Goal: Communication & Community: Answer question/provide support

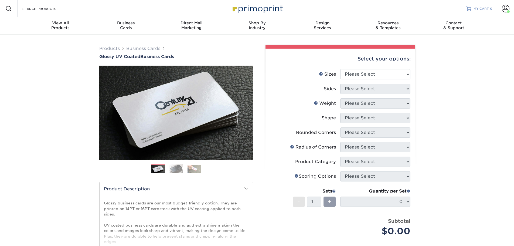
click at [484, 9] on span "MY CART" at bounding box center [481, 8] width 15 height 5
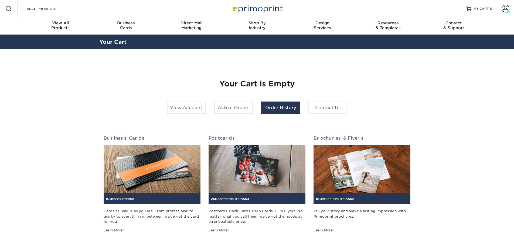
click at [286, 108] on link "Order History" at bounding box center [280, 107] width 39 height 12
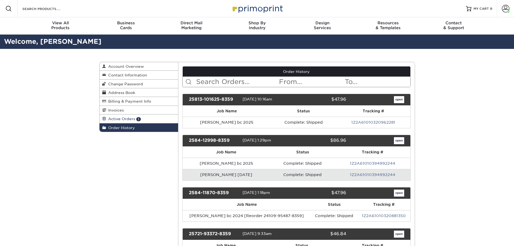
click at [122, 120] on span "Active Orders" at bounding box center [120, 119] width 29 height 4
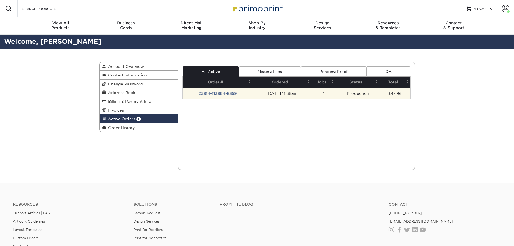
click at [213, 94] on td "25814-113864-8359" at bounding box center [218, 93] width 70 height 11
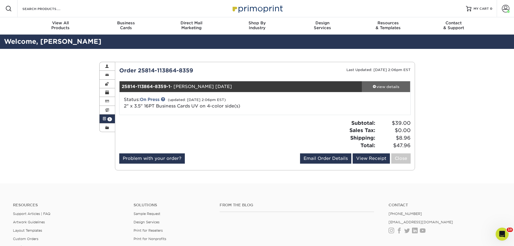
click at [387, 87] on div "view details" at bounding box center [386, 86] width 49 height 5
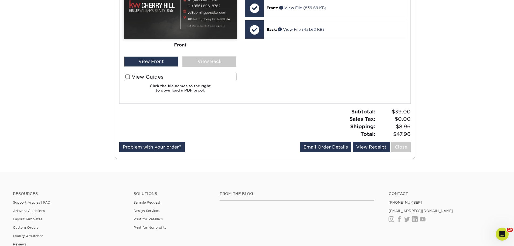
scroll to position [270, 0]
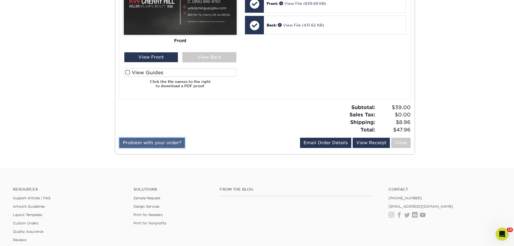
click at [159, 143] on link "Problem with your order?" at bounding box center [152, 143] width 66 height 10
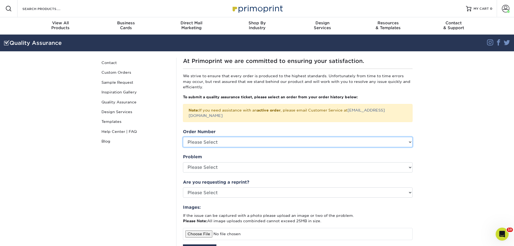
click at [262, 141] on select "Please Select P2181196 P2180931 P2180929 P2180914 P2180910 P2180904 P2179639 P2…" at bounding box center [298, 142] width 230 height 10
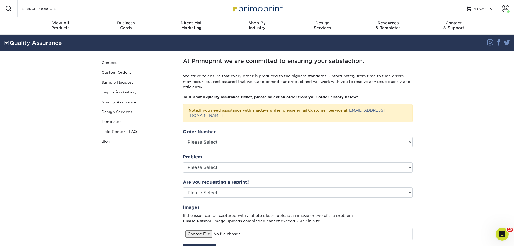
click at [135, 175] on div "Quality Assurance Contact Custom Orders Sample Request Inspiration Gallery Qual…" at bounding box center [135, 200] width 81 height 285
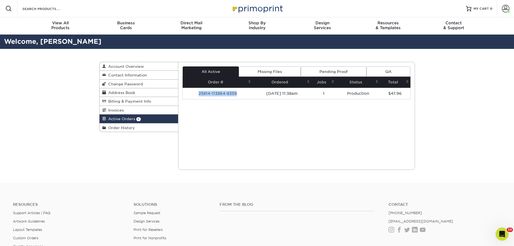
drag, startPoint x: 236, startPoint y: 93, endPoint x: 197, endPoint y: 95, distance: 39.7
click at [196, 94] on td "25814-113864-8359" at bounding box center [218, 93] width 70 height 11
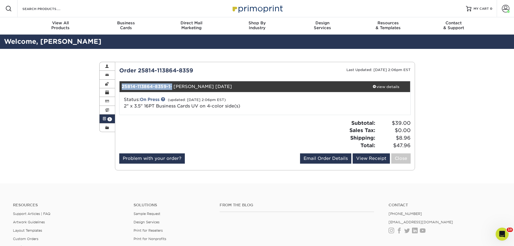
drag, startPoint x: 122, startPoint y: 86, endPoint x: 171, endPoint y: 85, distance: 49.1
click at [171, 85] on div "25814-113864-8359-1 - [GEOGRAPHIC_DATA][PERSON_NAME] [DATE]" at bounding box center [241, 86] width 242 height 11
copy div "25814-113864-8359-1"
click at [500, 232] on icon "Open Intercom Messenger" at bounding box center [502, 234] width 9 height 9
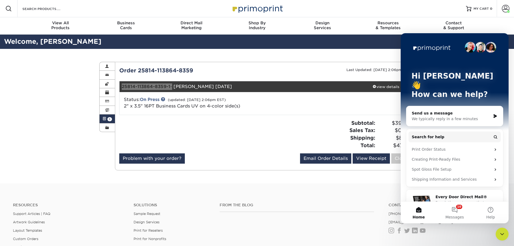
click at [441, 110] on div "Send us a message" at bounding box center [451, 113] width 79 height 6
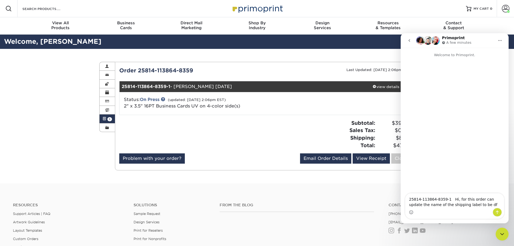
click at [207, 84] on div "25814-113864-8359-1 - [GEOGRAPHIC_DATA][PERSON_NAME] [DATE]" at bounding box center [241, 86] width 242 height 11
drag, startPoint x: 216, startPoint y: 87, endPoint x: 175, endPoint y: 87, distance: 41.3
click at [175, 87] on div "25814-113864-8359-1 - [GEOGRAPHIC_DATA][PERSON_NAME] [DATE]" at bounding box center [241, 86] width 242 height 11
copy div "[PERSON_NAME]"
drag, startPoint x: 476, startPoint y: 205, endPoint x: 472, endPoint y: 205, distance: 3.8
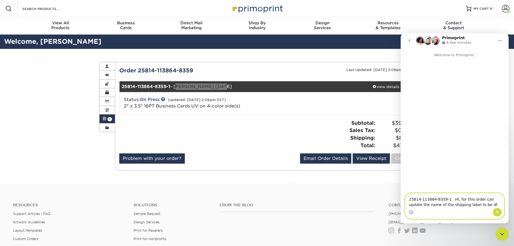
click at [472, 205] on textarea "25814-113864-8359-1 Hi, for this order can update the name of the shipping labe…" at bounding box center [454, 200] width 99 height 15
paste textarea "[PERSON_NAME]"
click at [430, 204] on textarea "25814-113864-8359-1 Hi, for this order can update the name of the shipping labe…" at bounding box center [454, 198] width 99 height 20
click at [436, 204] on textarea "25814-113864-8359-1 Hi, for this order can update the name on The Shipping labe…" at bounding box center [454, 198] width 99 height 20
type textarea "25814-113864-8359-1 Hi, for this order can update the name on The Shipping labe…"
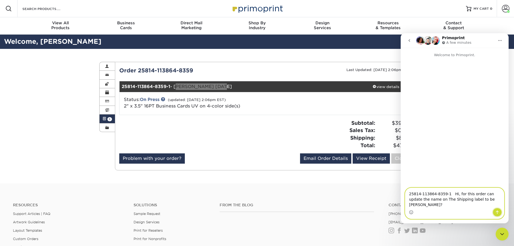
click at [499, 212] on icon "Send a message…" at bounding box center [497, 212] width 4 height 4
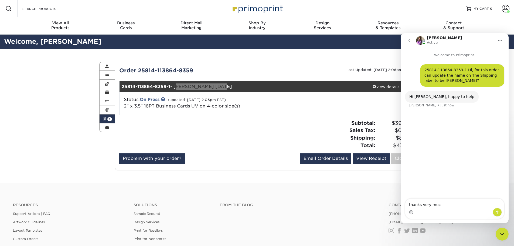
type textarea "thanks very much"
click at [293, 125] on div "Subtotal: $39.00 Sales Tax: $0.00 Shipping: $8.96 Total: $47.96" at bounding box center [340, 134] width 150 height 30
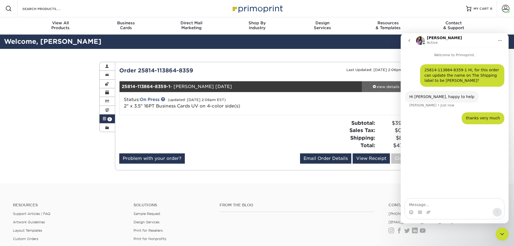
click at [382, 86] on div "view details" at bounding box center [386, 86] width 49 height 5
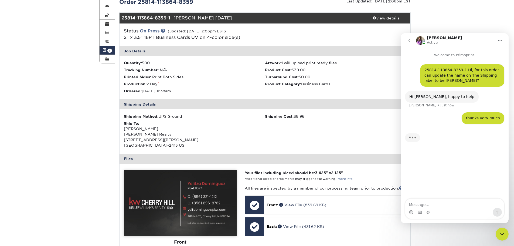
scroll to position [81, 0]
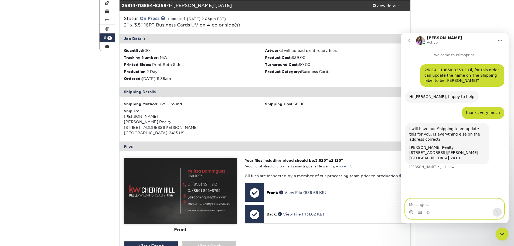
click at [444, 204] on textarea "Message…" at bounding box center [454, 203] width 99 height 9
type textarea "yes. most appriciated."
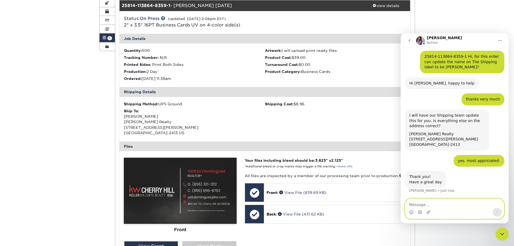
scroll to position [14, 0]
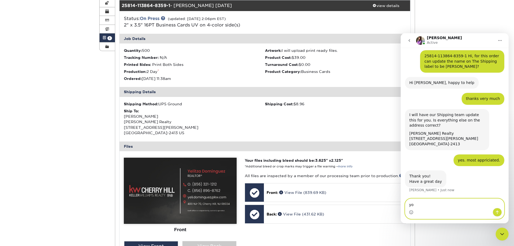
type textarea "y"
type textarea "have a great day."
